Goal: Transaction & Acquisition: Purchase product/service

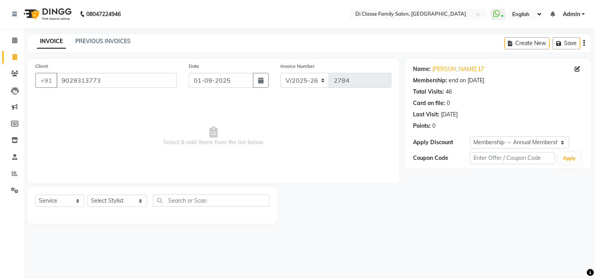
select select "4704"
select select "service"
select select "2: Object"
click at [127, 197] on select "Select Stylist [PERSON_NAME] [PERSON_NAME] [PERSON_NAME] Front Desk Javed [PERS…" at bounding box center [118, 201] width 60 height 12
select select "28413"
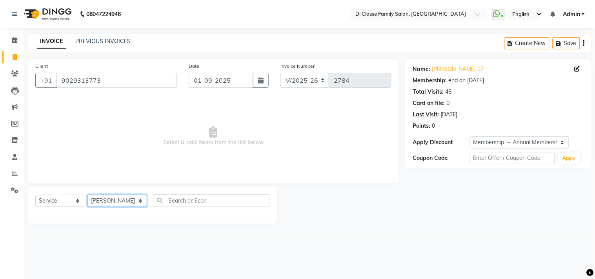
click at [88, 195] on select "Select Stylist [PERSON_NAME] [PERSON_NAME] [PERSON_NAME] Front Desk Javed [PERS…" at bounding box center [118, 201] width 60 height 12
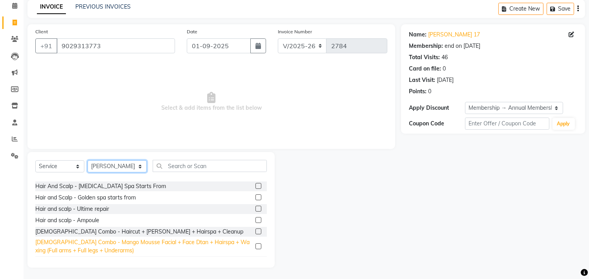
scroll to position [87, 0]
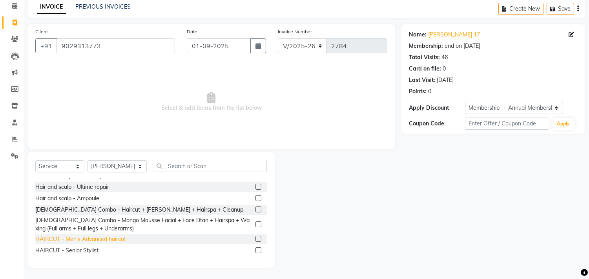
click at [105, 238] on div "HAIRCUT - Men's Advanced haircut" at bounding box center [80, 239] width 91 height 8
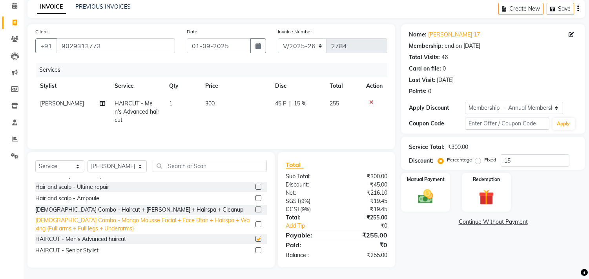
checkbox input "false"
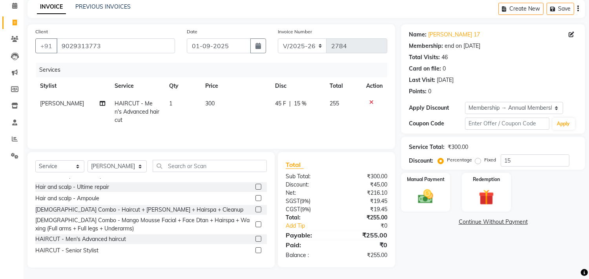
click at [156, 131] on div "Services Stylist Service Qty Price Disc Total Action [PERSON_NAME] HAIRCUT - Me…" at bounding box center [211, 102] width 352 height 78
click at [184, 108] on td "1" at bounding box center [182, 112] width 36 height 34
select select "28413"
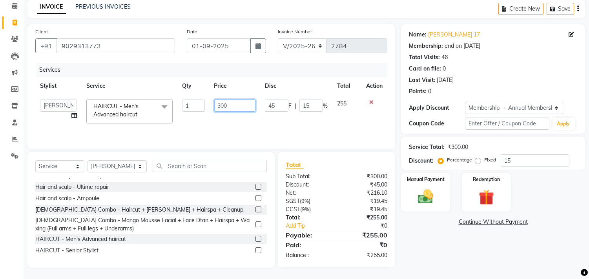
click at [221, 105] on input "300" at bounding box center [234, 106] width 41 height 12
type input "470"
click at [256, 120] on div "Services Stylist Service Qty Price Disc Total Action [PERSON_NAME] [PERSON_NAME…" at bounding box center [211, 102] width 352 height 78
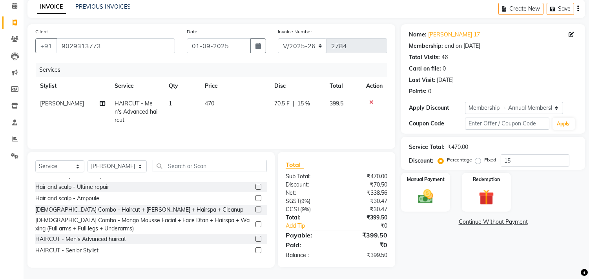
click at [287, 103] on span "70.5 F" at bounding box center [282, 104] width 15 height 8
select select "28413"
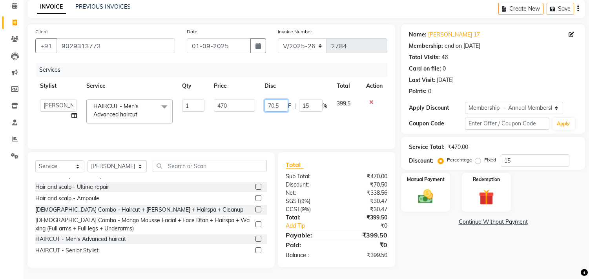
click at [281, 109] on input "70.5" at bounding box center [277, 106] width 24 height 12
click at [272, 106] on input "70.5" at bounding box center [277, 106] width 24 height 12
type input "70"
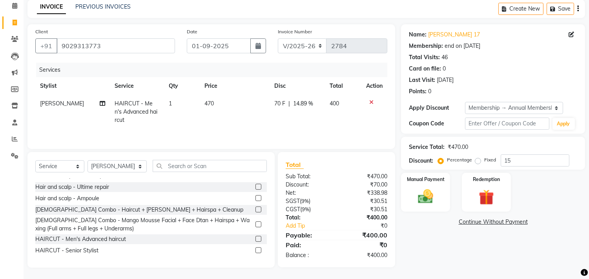
click at [276, 112] on td "70 F | 14.89 %" at bounding box center [297, 112] width 55 height 34
select select "28413"
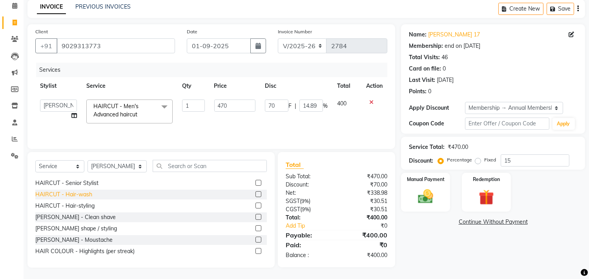
scroll to position [174, 0]
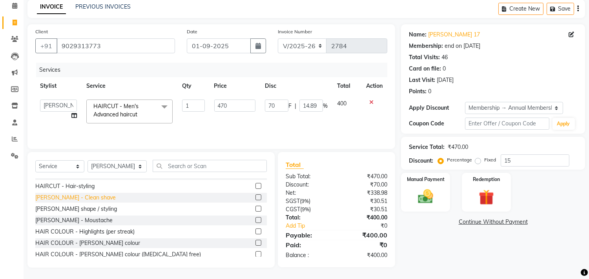
click at [82, 199] on div "[PERSON_NAME] - Clean shave" at bounding box center [75, 198] width 80 height 8
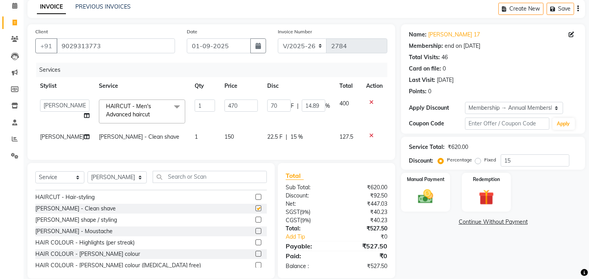
checkbox input "false"
click at [276, 142] on td "22.5 F | 15 %" at bounding box center [299, 137] width 72 height 18
select select "28413"
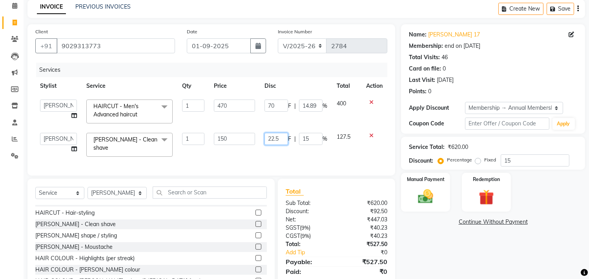
click at [277, 139] on input "22.5" at bounding box center [277, 139] width 24 height 12
click at [284, 142] on input "22.5" at bounding box center [277, 139] width 24 height 12
type input "22"
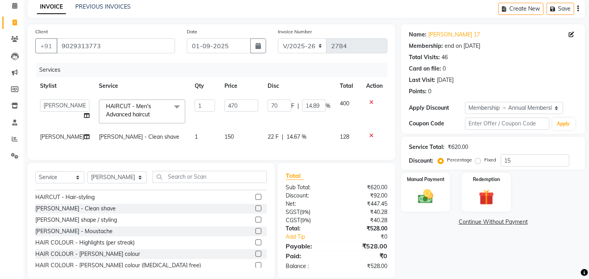
click at [289, 146] on td "22 F | 14.67 %" at bounding box center [299, 137] width 72 height 18
select select "28413"
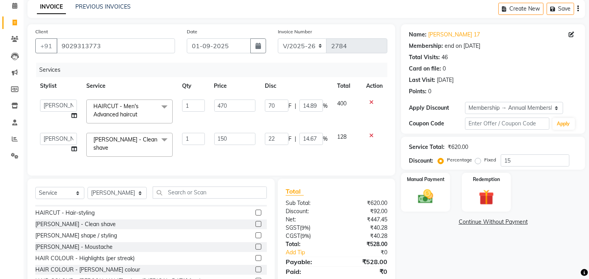
scroll to position [64, 0]
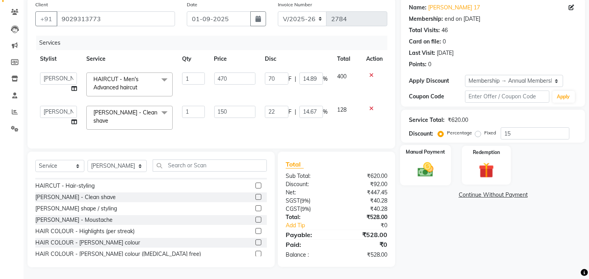
drag, startPoint x: 445, startPoint y: 147, endPoint x: 446, endPoint y: 161, distance: 14.1
click at [445, 148] on div "Manual Payment" at bounding box center [425, 165] width 51 height 40
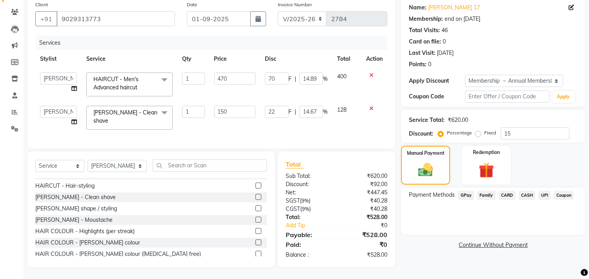
drag, startPoint x: 441, startPoint y: 168, endPoint x: 458, endPoint y: 173, distance: 18.2
click at [440, 168] on div "Manual Payment" at bounding box center [425, 165] width 49 height 39
click at [523, 191] on span "CASH" at bounding box center [527, 195] width 17 height 9
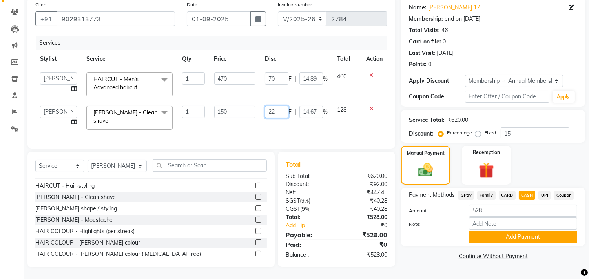
click at [280, 110] on input "22" at bounding box center [277, 112] width 24 height 12
type input "2"
type input "30"
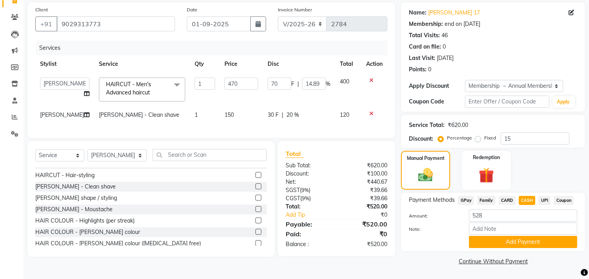
click at [280, 120] on td "30 F | 20 %" at bounding box center [299, 115] width 72 height 18
select select "28413"
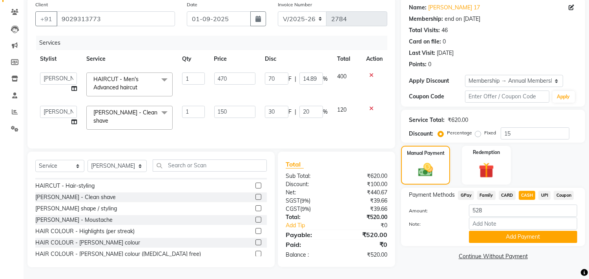
click at [523, 193] on span "CASH" at bounding box center [527, 195] width 17 height 9
type input "520"
click at [307, 15] on select "INV/2025 V/2025-26" at bounding box center [302, 18] width 49 height 15
select select "8539"
click at [278, 11] on select "INV/2025 V/2025-26" at bounding box center [302, 18] width 49 height 15
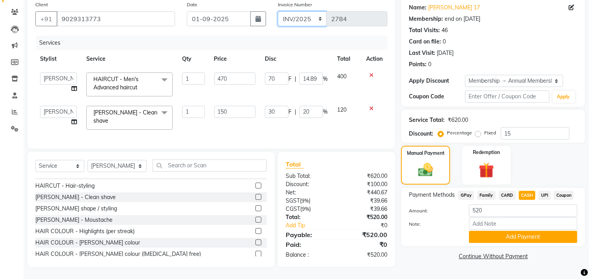
type input "0212"
click at [310, 15] on select "INV/2025 V/2025-26" at bounding box center [302, 18] width 49 height 15
click at [538, 234] on button "Add Payment" at bounding box center [523, 237] width 108 height 12
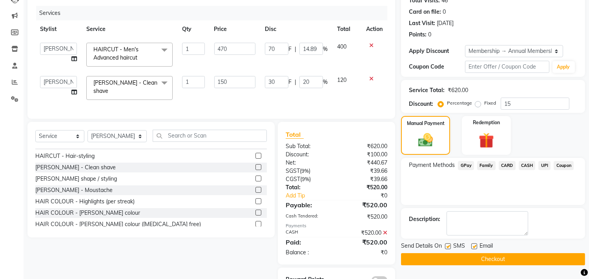
scroll to position [119, 0]
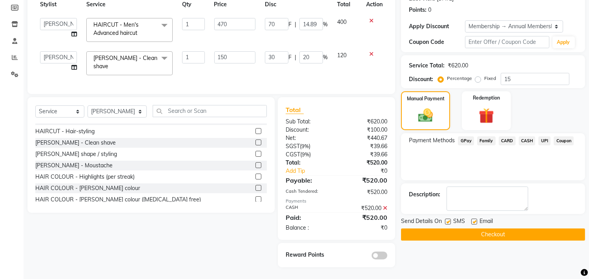
click at [534, 234] on button "Checkout" at bounding box center [493, 235] width 184 height 12
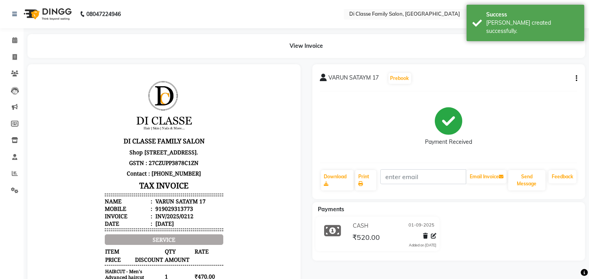
click at [8, 49] on li "Invoice" at bounding box center [12, 57] width 24 height 17
click at [10, 61] on span at bounding box center [15, 57] width 14 height 9
select select "service"
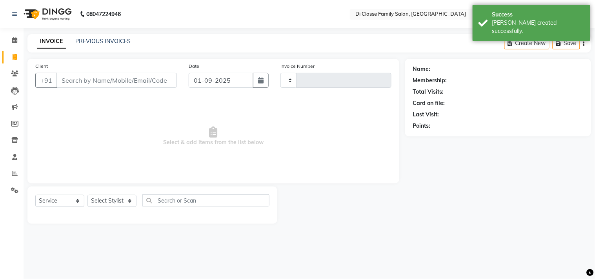
type input "2784"
select select "4704"
click at [109, 79] on input "Client" at bounding box center [117, 80] width 120 height 15
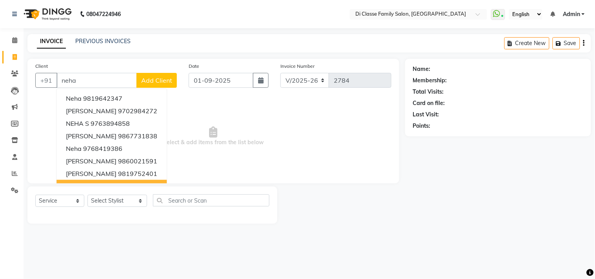
type input "neha"
click at [114, 197] on select "Select Stylist [PERSON_NAME] [PERSON_NAME] [PERSON_NAME] Front Desk Javed [PERS…" at bounding box center [118, 201] width 60 height 12
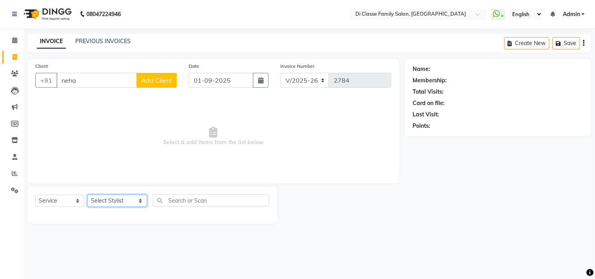
select select "28414"
click at [88, 195] on select "Select Stylist [PERSON_NAME] [PERSON_NAME] [PERSON_NAME] Front Desk Javed [PERS…" at bounding box center [118, 201] width 60 height 12
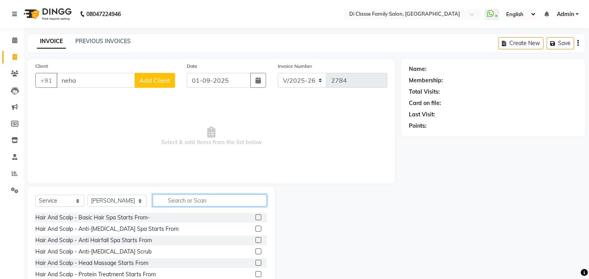
click at [210, 203] on input "text" at bounding box center [210, 201] width 114 height 12
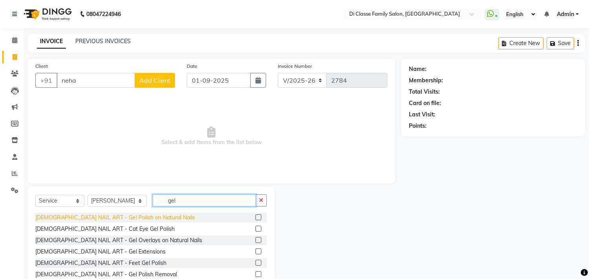
type input "gel"
click at [144, 217] on div "[DEMOGRAPHIC_DATA] NAIL ART - Gel Polish on Natural Nails" at bounding box center [115, 218] width 160 height 8
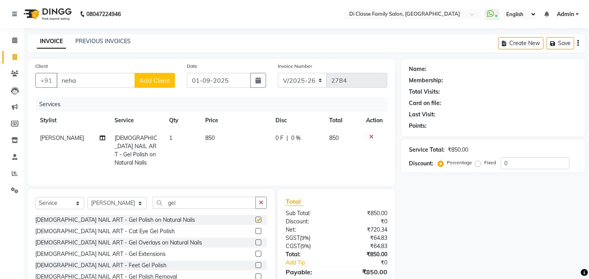
checkbox input "false"
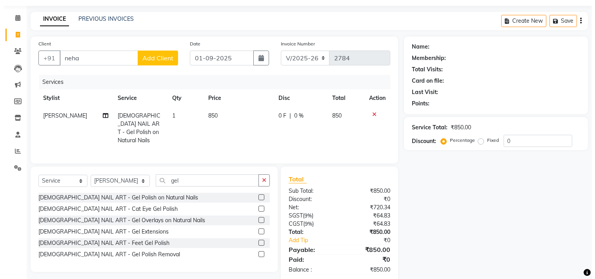
scroll to position [35, 0]
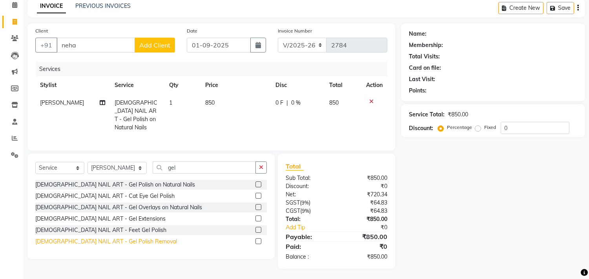
click at [126, 241] on div "[DEMOGRAPHIC_DATA] NAIL ART - Gel Polish Removal" at bounding box center [106, 242] width 142 height 8
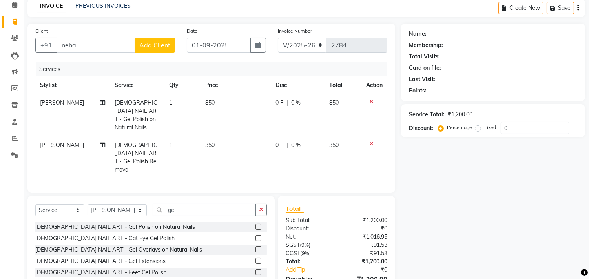
checkbox input "false"
click at [261, 207] on icon "button" at bounding box center [261, 209] width 4 height 5
click at [244, 119] on td "850" at bounding box center [236, 115] width 70 height 42
select select "28414"
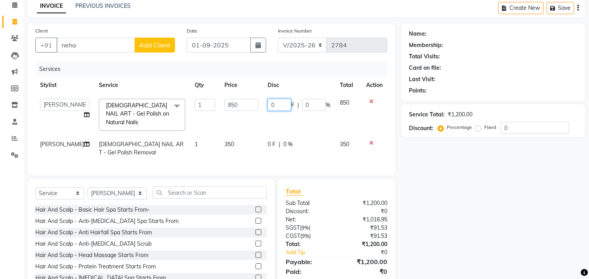
click at [268, 107] on input "0" at bounding box center [280, 105] width 24 height 12
type input "350"
click at [135, 48] on button "Add Client" at bounding box center [155, 45] width 40 height 15
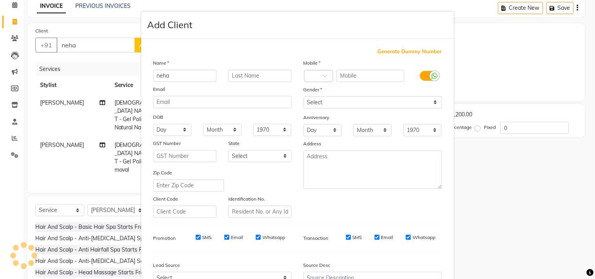
click at [113, 49] on ngb-modal-window "Add Client Generate Dummy Number Name neha Email DOB Day 01 02 03 04 05 06 07 0…" at bounding box center [297, 139] width 595 height 279
click at [112, 48] on ngb-modal-window "Add Client Generate Dummy Number Name neha Email DOB Day 01 02 03 04 05 06 07 0…" at bounding box center [297, 139] width 595 height 279
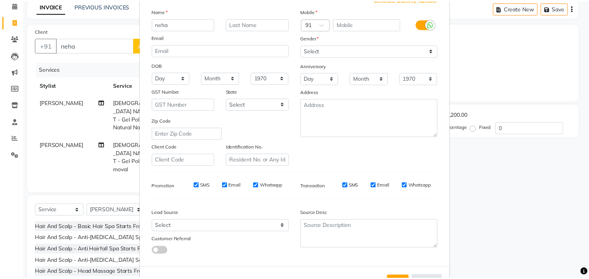
scroll to position [83, 0]
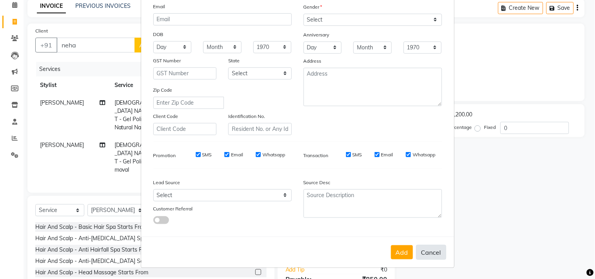
click at [417, 248] on button "Cancel" at bounding box center [431, 252] width 30 height 15
select select
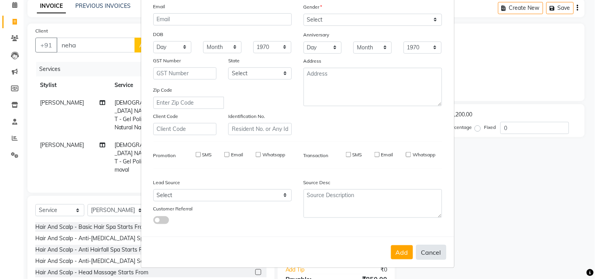
select select
checkbox input "false"
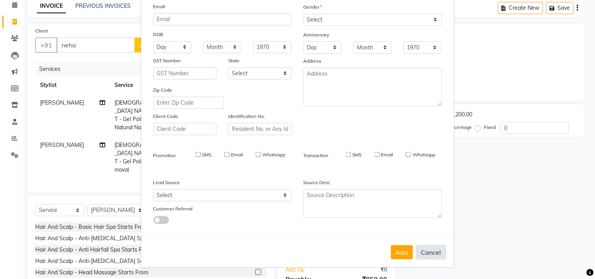
checkbox input "false"
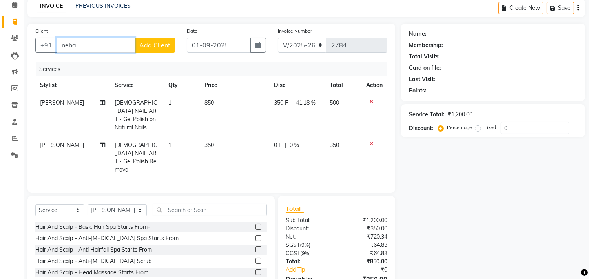
click at [82, 50] on input "neha" at bounding box center [96, 45] width 78 height 15
click at [88, 48] on input "neha" at bounding box center [96, 45] width 78 height 15
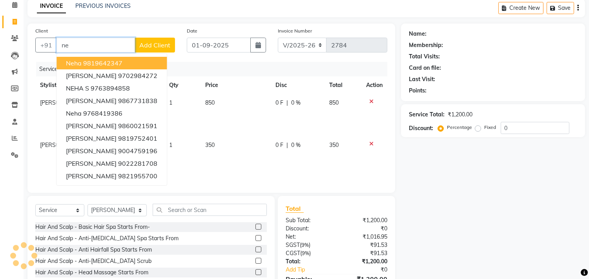
type input "n"
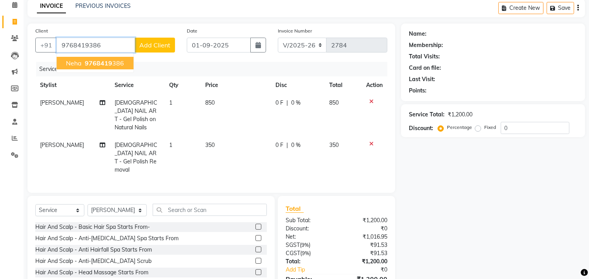
type input "9768419386"
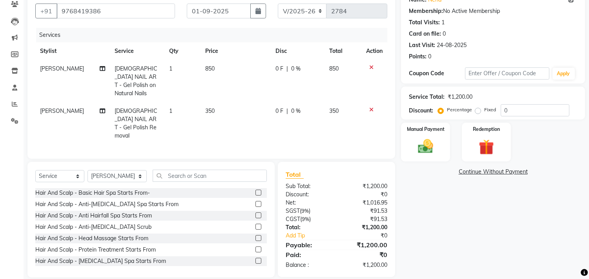
click at [291, 107] on span "0 %" at bounding box center [295, 111] width 9 height 8
select select "28414"
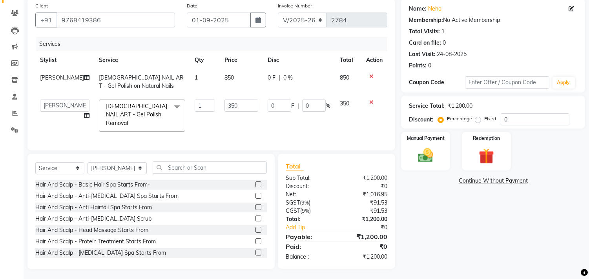
click at [268, 88] on td "0 F | 0 %" at bounding box center [299, 82] width 72 height 26
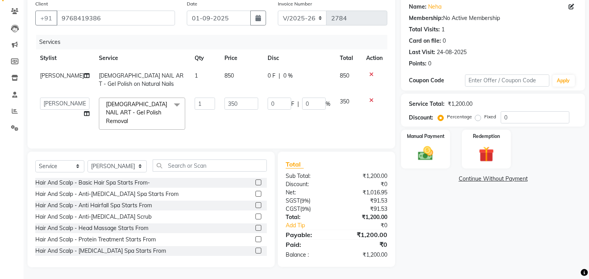
select select "28414"
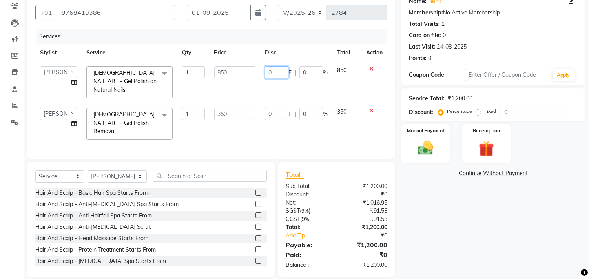
click at [268, 69] on input "0" at bounding box center [277, 72] width 24 height 12
type input "350"
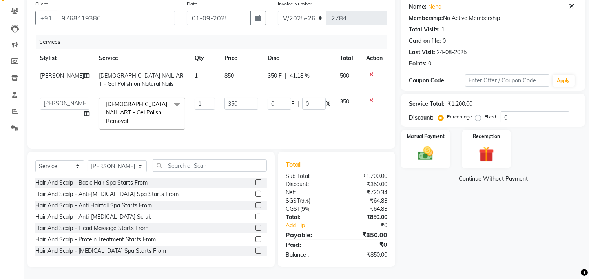
click at [279, 78] on td "350 F | 41.18 %" at bounding box center [299, 80] width 72 height 26
select select "28414"
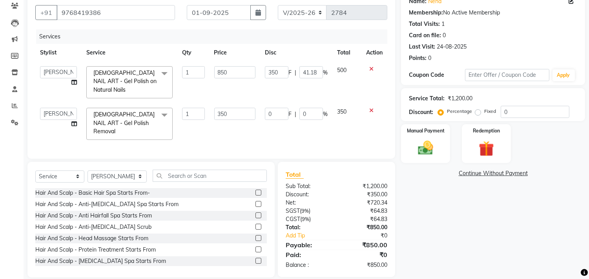
drag, startPoint x: 267, startPoint y: 116, endPoint x: 261, endPoint y: 105, distance: 12.7
click at [266, 116] on td "0 F | 0 %" at bounding box center [296, 124] width 72 height 42
click at [110, 171] on select "Select Stylist [PERSON_NAME] [PERSON_NAME] [PERSON_NAME] Front Desk Javed [PERS…" at bounding box center [117, 177] width 59 height 12
select select "76830"
click at [88, 171] on select "Select Stylist [PERSON_NAME] [PERSON_NAME] [PERSON_NAME] Front Desk Javed [PERS…" at bounding box center [117, 177] width 59 height 12
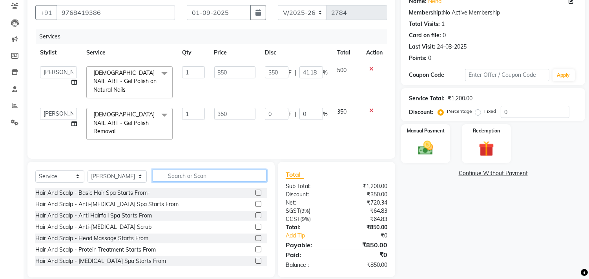
click at [187, 170] on input "text" at bounding box center [210, 176] width 114 height 12
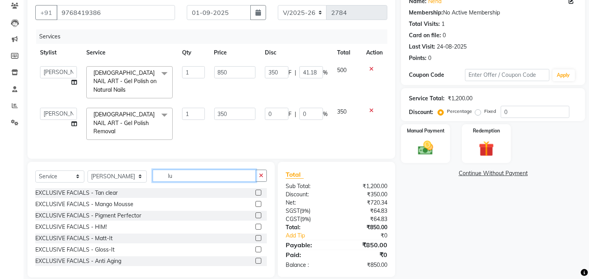
type input "l"
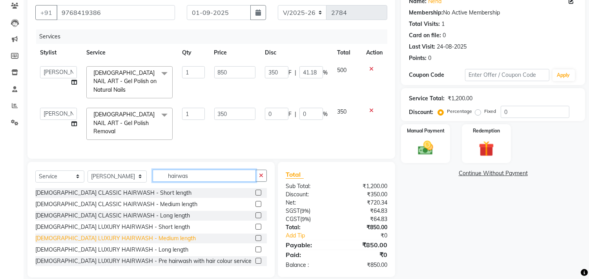
type input "hairwas"
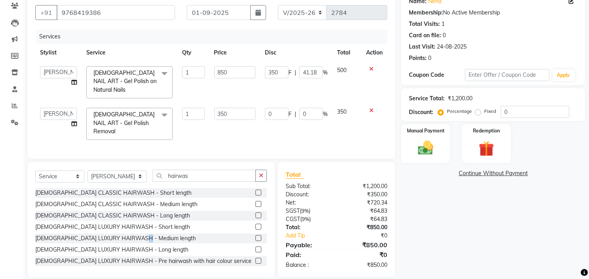
drag, startPoint x: 141, startPoint y: 229, endPoint x: 150, endPoint y: 226, distance: 9.9
click at [142, 235] on div "[DEMOGRAPHIC_DATA] LUXURY HAIRWASH - Medium length" at bounding box center [115, 239] width 161 height 8
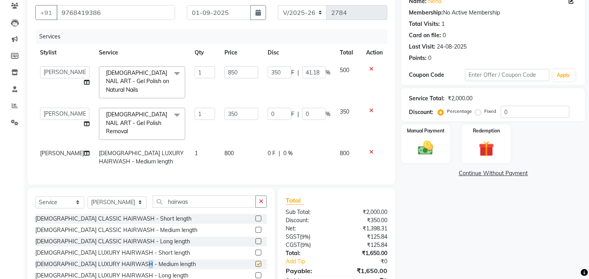
checkbox input "false"
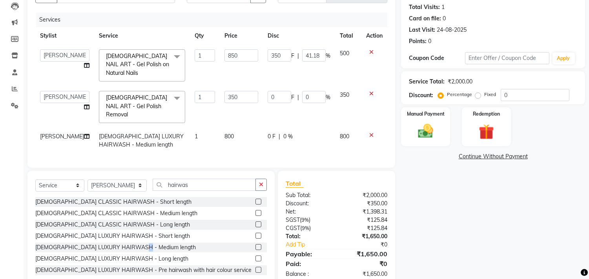
scroll to position [94, 0]
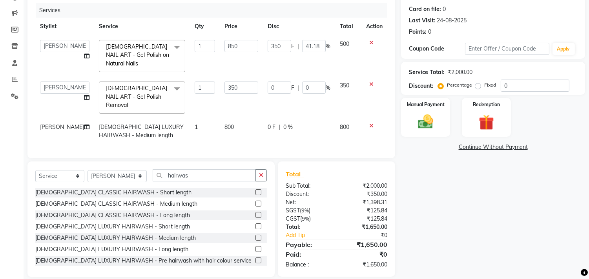
click at [116, 124] on span "[DEMOGRAPHIC_DATA] LUXURY HAIRWASH - Medium length" at bounding box center [141, 131] width 85 height 15
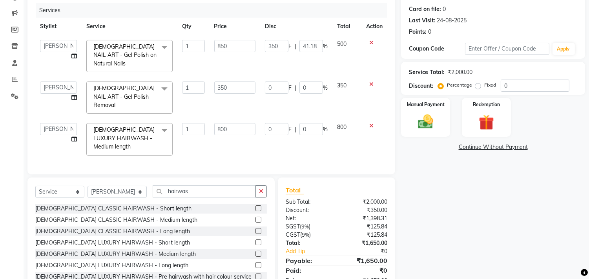
click at [130, 126] on span "[DEMOGRAPHIC_DATA] LUXURY HAIRWASH - Medium length" at bounding box center [123, 138] width 61 height 24
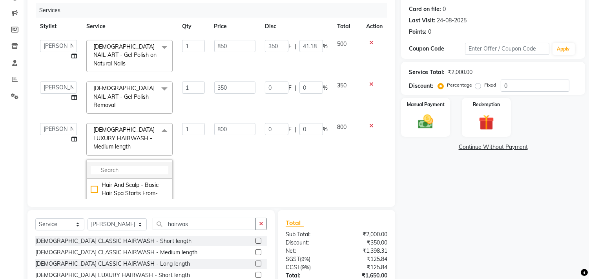
click at [135, 166] on input "multiselect-search" at bounding box center [130, 170] width 78 height 8
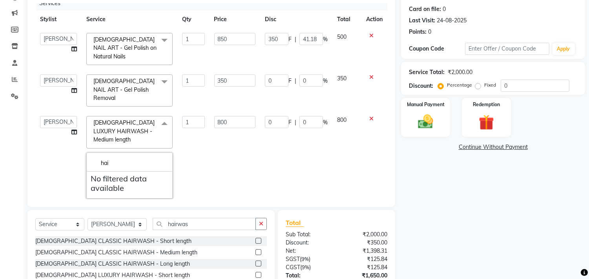
scroll to position [87, 0]
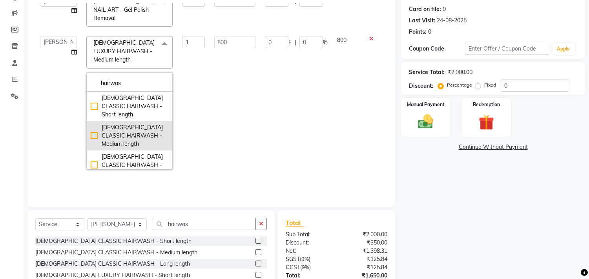
type input "hairwas"
click at [122, 124] on div "[DEMOGRAPHIC_DATA] CLASSIC HAIRWASH - Medium length" at bounding box center [130, 136] width 78 height 25
type input "600"
checkbox input "true"
checkbox input "false"
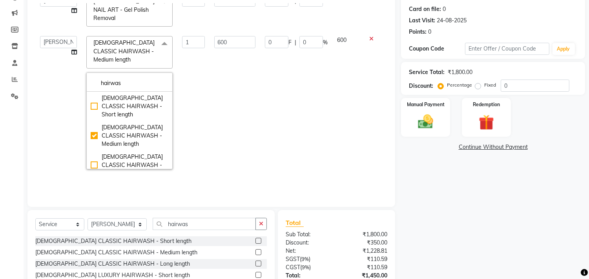
click at [244, 110] on td "600" at bounding box center [235, 102] width 51 height 142
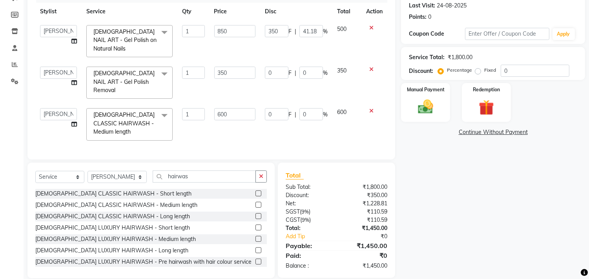
scroll to position [110, 0]
click at [308, 121] on td "0 F | 0 %" at bounding box center [296, 124] width 72 height 42
click at [433, 91] on label "Manual Payment" at bounding box center [425, 88] width 39 height 7
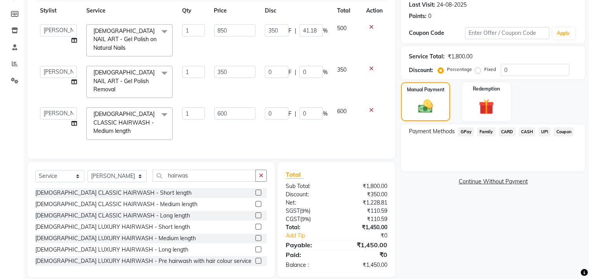
click at [543, 134] on span "UPI" at bounding box center [544, 132] width 12 height 9
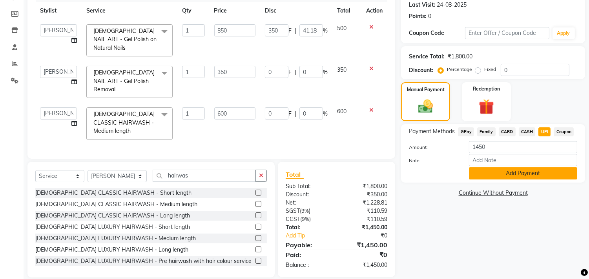
click at [553, 175] on button "Add Payment" at bounding box center [523, 174] width 108 height 12
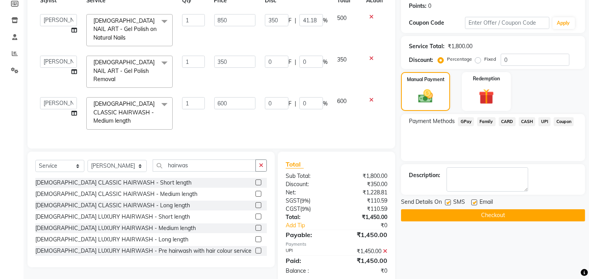
scroll to position [126, 0]
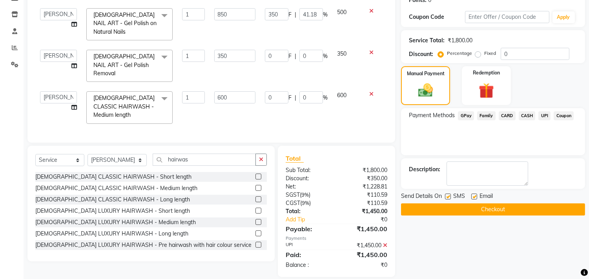
click at [544, 218] on div "Name: Neha Membership: No Active Membership Total Visits: 1 Card on file: 0 Las…" at bounding box center [496, 105] width 190 height 345
click at [266, 154] on button "button" at bounding box center [261, 160] width 11 height 12
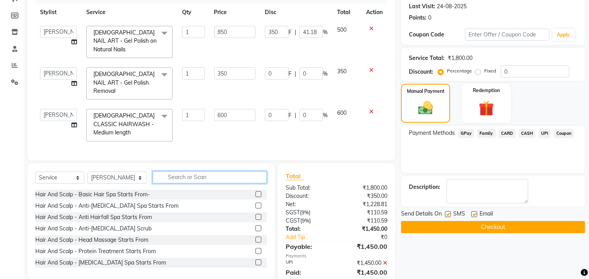
scroll to position [126, 0]
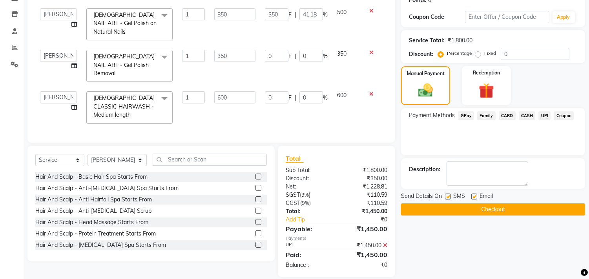
click at [538, 111] on span "UPI" at bounding box center [544, 115] width 12 height 9
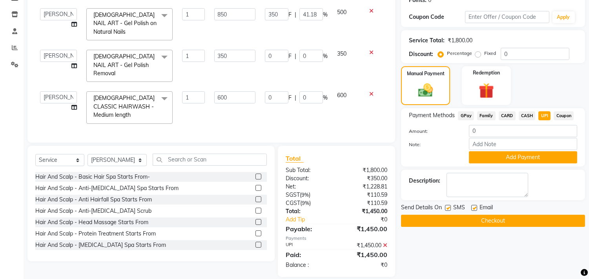
click at [504, 217] on button "Checkout" at bounding box center [493, 221] width 184 height 12
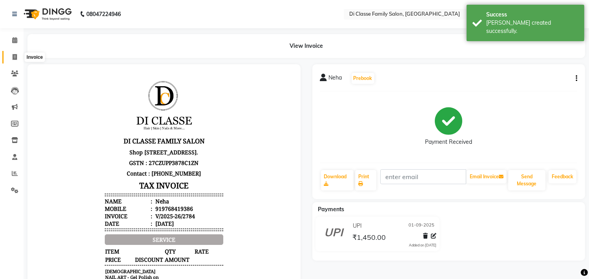
click at [9, 60] on span at bounding box center [15, 57] width 14 height 9
select select "4704"
select select "service"
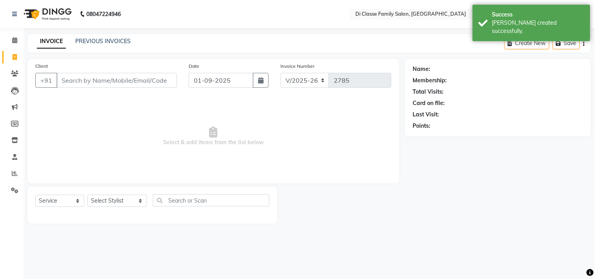
click at [100, 83] on input "Client" at bounding box center [117, 80] width 120 height 15
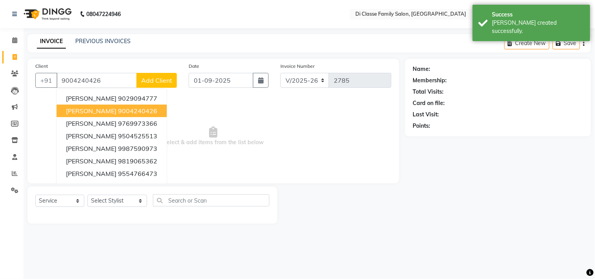
type input "9004240426"
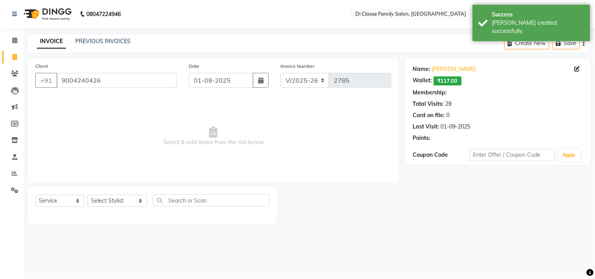
select select "2: Object"
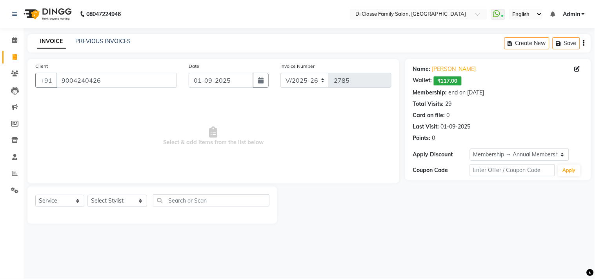
click at [111, 195] on div "Select Service Product Membership Package Voucher Prepaid Gift Card Select Styl…" at bounding box center [152, 204] width 234 height 18
click at [109, 198] on select "Select Stylist [PERSON_NAME] [PERSON_NAME] [PERSON_NAME] Front Desk Javed [PERS…" at bounding box center [118, 201] width 60 height 12
select select "75587"
click at [88, 195] on select "Select Stylist [PERSON_NAME] [PERSON_NAME] [PERSON_NAME] Front Desk Javed [PERS…" at bounding box center [118, 201] width 60 height 12
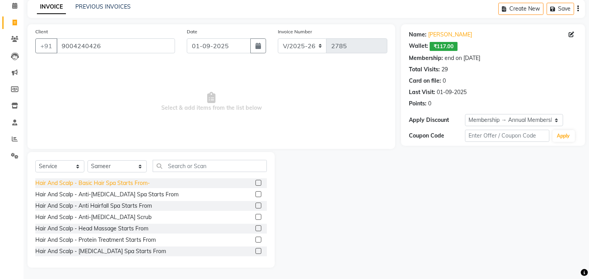
click at [111, 186] on div "Hair And Scalp - Basic Hair Spa Starts From-" at bounding box center [92, 183] width 115 height 8
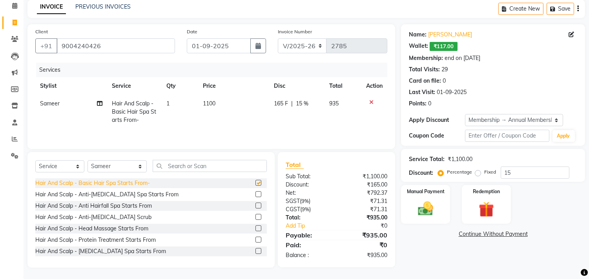
checkbox input "false"
click at [277, 106] on span "165 F" at bounding box center [281, 104] width 14 height 8
select select "75587"
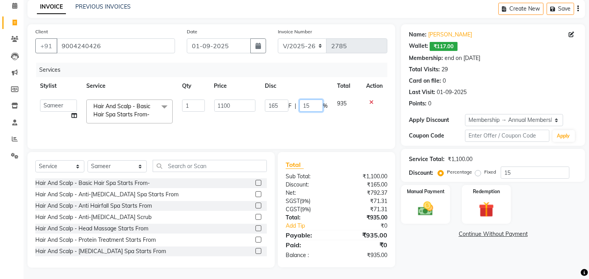
click at [305, 101] on input "15" at bounding box center [311, 106] width 24 height 12
click at [283, 117] on td "165 F | 15 %" at bounding box center [296, 111] width 72 height 33
select select "75587"
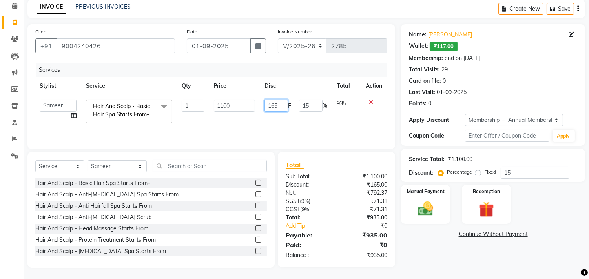
click at [270, 106] on input "165" at bounding box center [277, 106] width 24 height 12
click at [276, 104] on input "165" at bounding box center [277, 106] width 24 height 12
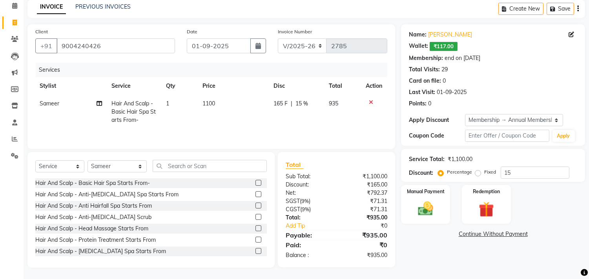
click at [285, 117] on td "165 F | 15 %" at bounding box center [296, 112] width 55 height 34
select select "75587"
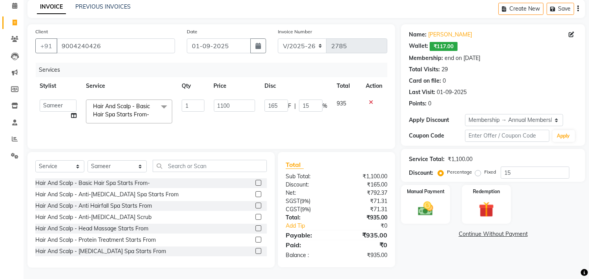
click at [344, 104] on span "935" at bounding box center [341, 103] width 9 height 7
click at [353, 117] on td "935" at bounding box center [346, 111] width 29 height 33
click at [436, 203] on img at bounding box center [426, 209] width 26 height 18
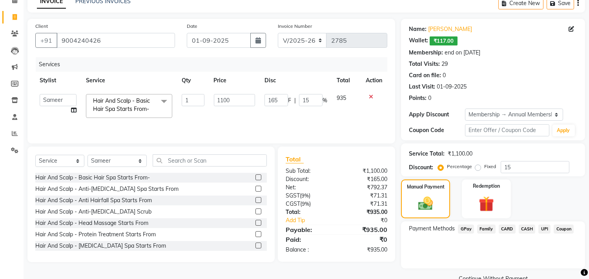
scroll to position [57, 0]
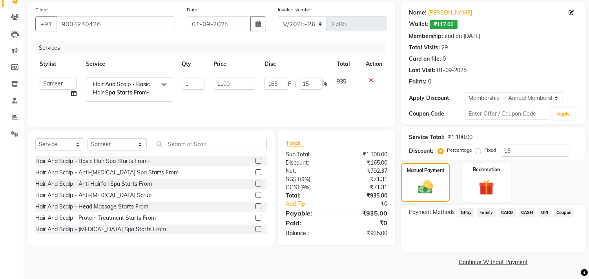
click at [520, 216] on span "CASH" at bounding box center [527, 212] width 17 height 9
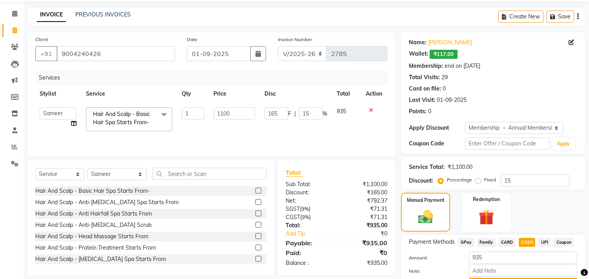
scroll to position [25, 0]
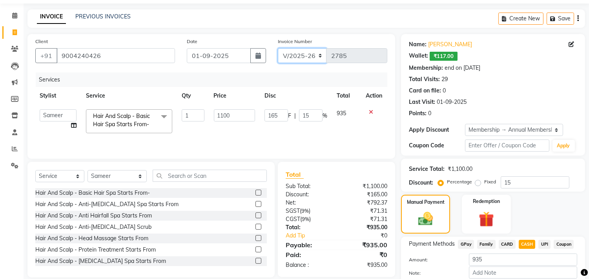
click at [305, 52] on select "INV/2025 V/2025-26" at bounding box center [302, 55] width 49 height 15
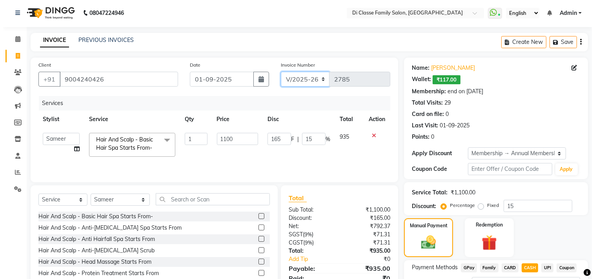
scroll to position [0, 0]
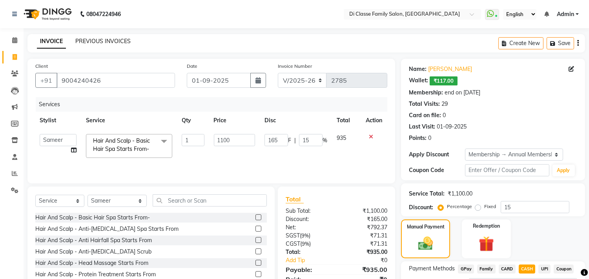
click at [91, 41] on link "PREVIOUS INVOICES" at bounding box center [102, 41] width 55 height 7
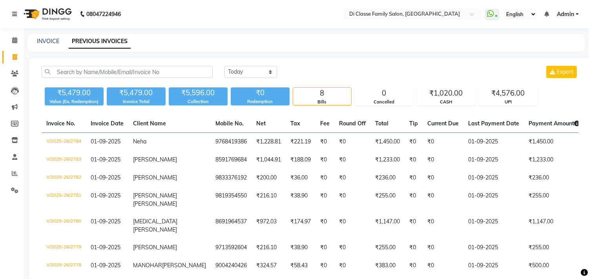
click at [33, 43] on div "INVOICE PREVIOUS INVOICES" at bounding box center [301, 41] width 548 height 8
click at [41, 44] on link "INVOICE" at bounding box center [48, 41] width 22 height 7
select select "service"
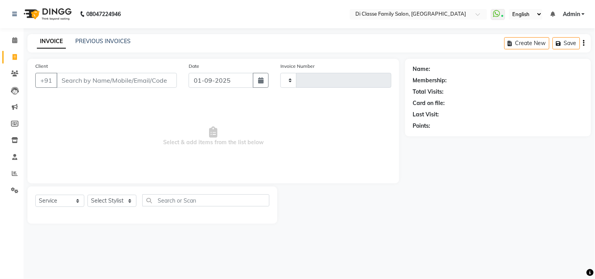
type input "2785"
select select "4704"
click at [10, 55] on span at bounding box center [15, 57] width 14 height 9
select select "4704"
select select "service"
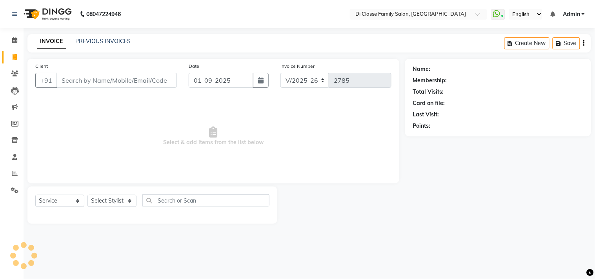
click at [93, 37] on div "PREVIOUS INVOICES" at bounding box center [102, 41] width 55 height 8
click at [46, 46] on link "INVOICE" at bounding box center [51, 42] width 29 height 14
click at [80, 40] on link "PREVIOUS INVOICES" at bounding box center [102, 41] width 55 height 7
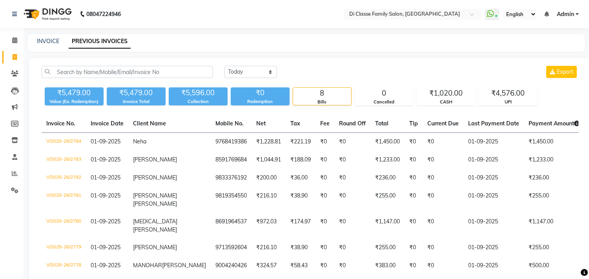
click at [50, 46] on div "INVOICE PREVIOUS INVOICES" at bounding box center [306, 43] width 558 height 18
click at [50, 44] on link "INVOICE" at bounding box center [48, 41] width 22 height 7
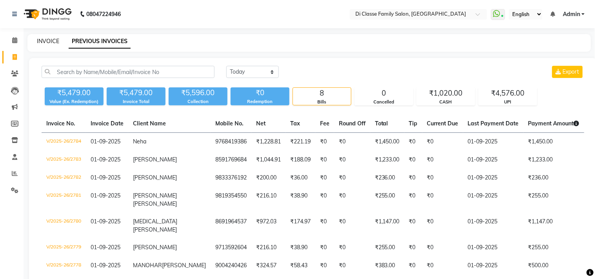
select select "4704"
select select "service"
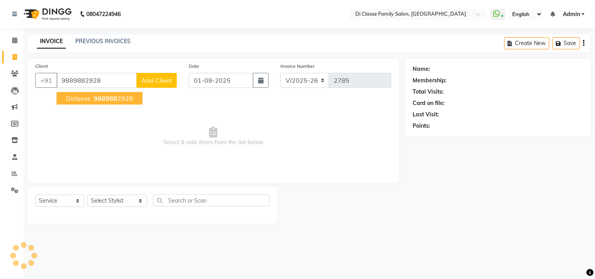
type input "9889882928"
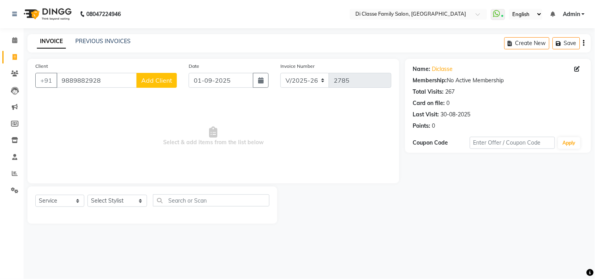
click at [166, 88] on button "Add Client" at bounding box center [157, 80] width 40 height 15
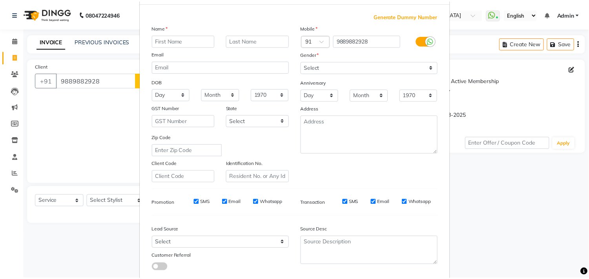
scroll to position [83, 0]
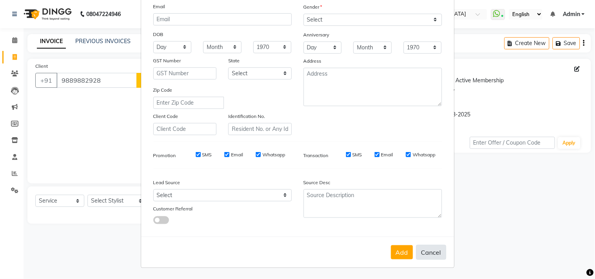
click at [424, 250] on button "Cancel" at bounding box center [431, 252] width 30 height 15
select select
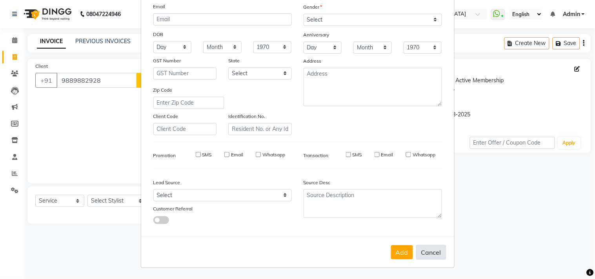
select select
checkbox input "false"
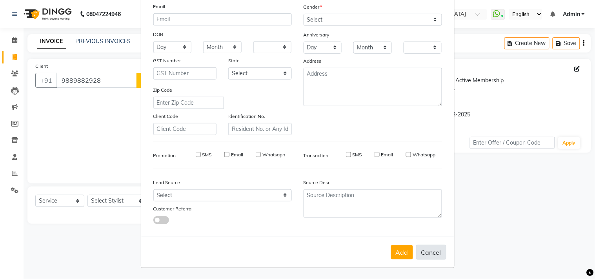
checkbox input "false"
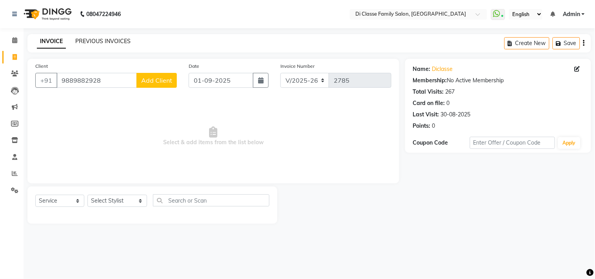
click at [92, 38] on link "PREVIOUS INVOICES" at bounding box center [102, 41] width 55 height 7
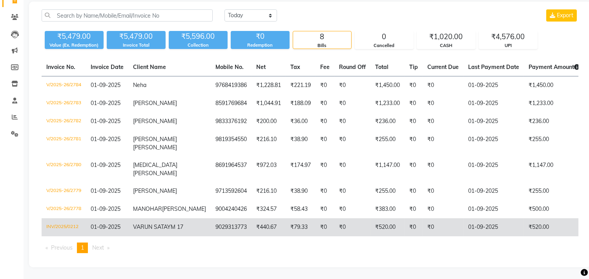
scroll to position [86, 0]
